Goal: Ask a question

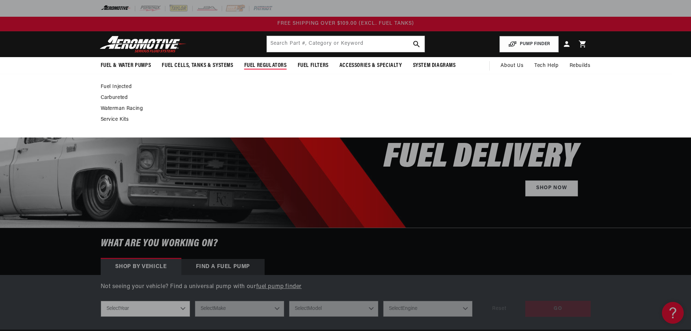
click at [255, 63] on span "Fuel Regulators" at bounding box center [265, 66] width 43 height 8
click at [122, 97] on link "Carbureted" at bounding box center [342, 97] width 482 height 7
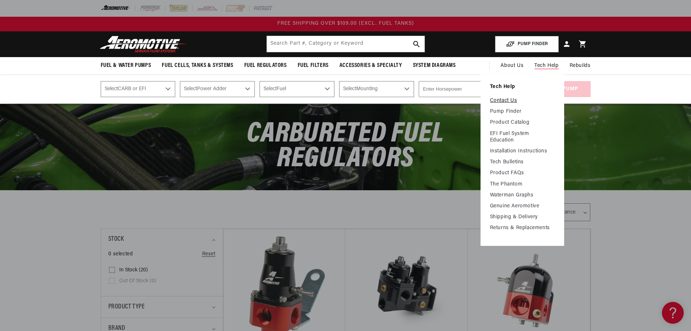
click at [516, 101] on link "Contact Us" at bounding box center [522, 100] width 65 height 7
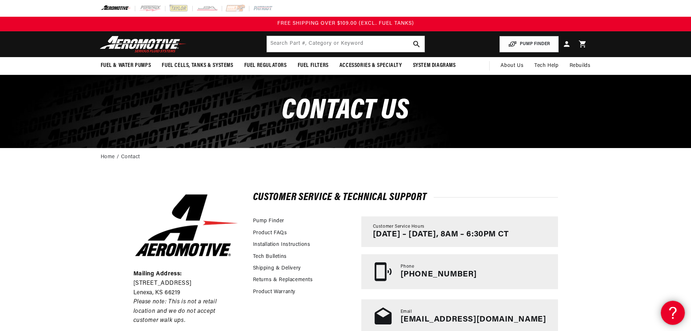
click at [669, 307] on icon at bounding box center [671, 311] width 11 height 54
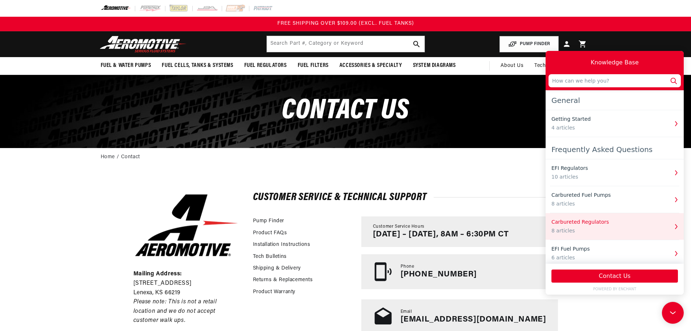
click at [603, 226] on div "Carbureted Regulators 8 articles" at bounding box center [609, 226] width 117 height 16
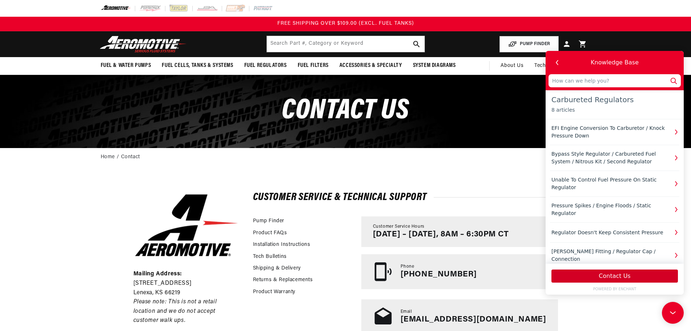
click at [605, 276] on button "Contact Us" at bounding box center [614, 275] width 126 height 13
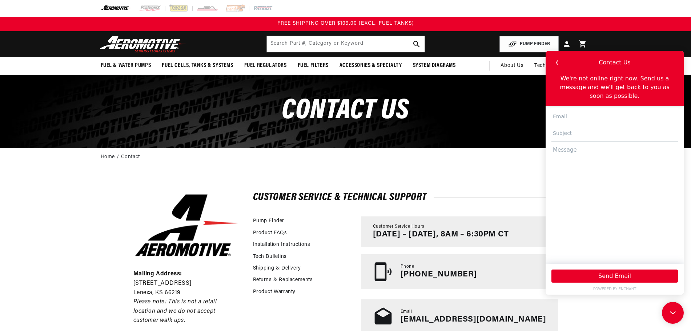
click at [585, 111] on input "text" at bounding box center [614, 116] width 126 height 17
type input "mpaskotj2@gmail.com"
click at [606, 129] on input "text" at bounding box center [614, 133] width 126 height 17
click at [583, 125] on input "fuel preasure regulator" at bounding box center [614, 133] width 126 height 17
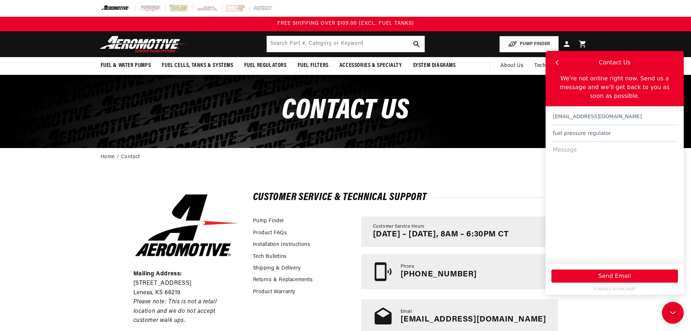
type input "fuel pressure regulator"
click at [581, 144] on textarea at bounding box center [614, 199] width 126 height 115
click at [573, 155] on textarea "i have a 468 bbc with twin turbos,750 holley dominator that will be converated …" at bounding box center [614, 199] width 126 height 115
click at [631, 157] on textarea "i have a 468 bbc with twin turbos,750 holley dominator that will be converated …" at bounding box center [614, 199] width 126 height 115
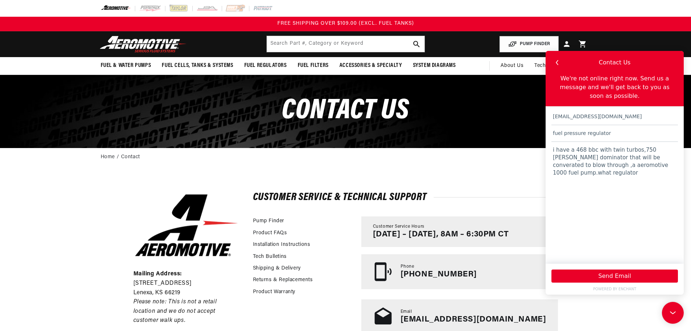
click at [624, 156] on textarea "i have a 468 bbc with twin turbos,750 holley dominator that will be converated …" at bounding box center [614, 199] width 126 height 115
click at [666, 157] on textarea "i have a 468 bbc with twin turbos,750 holley dominator that will be converated …" at bounding box center [614, 199] width 126 height 115
click at [683, 152] on main "CONTACt us Home Contact Mailing Address: 10955 Mill Creek Road Lenexa, KS 66219…" at bounding box center [345, 217] width 691 height 285
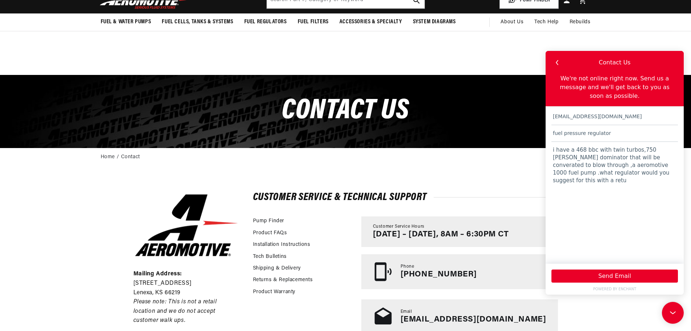
scroll to position [289, 0]
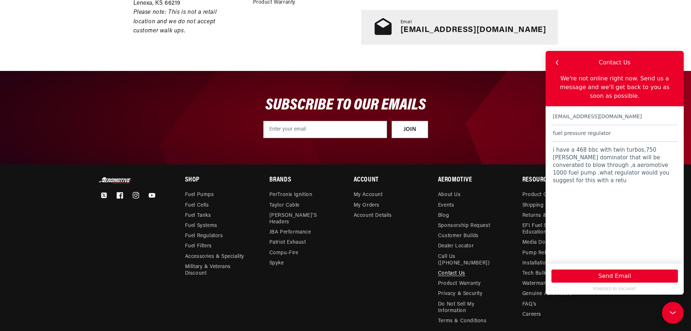
click at [663, 169] on textarea "i have a 468 bbc with twin turbos,750 holley dominator that will be converated …" at bounding box center [614, 199] width 126 height 115
click at [655, 164] on textarea "i have a 468 bbc with twin turbos,750 holley dominator that will be converated …" at bounding box center [614, 199] width 126 height 115
type textarea "i have a 468 bbc with twin turbos,750 holley dominator that will be converated …"
click at [619, 273] on button "Send Email" at bounding box center [614, 275] width 126 height 13
